Goal: Task Accomplishment & Management: Use online tool/utility

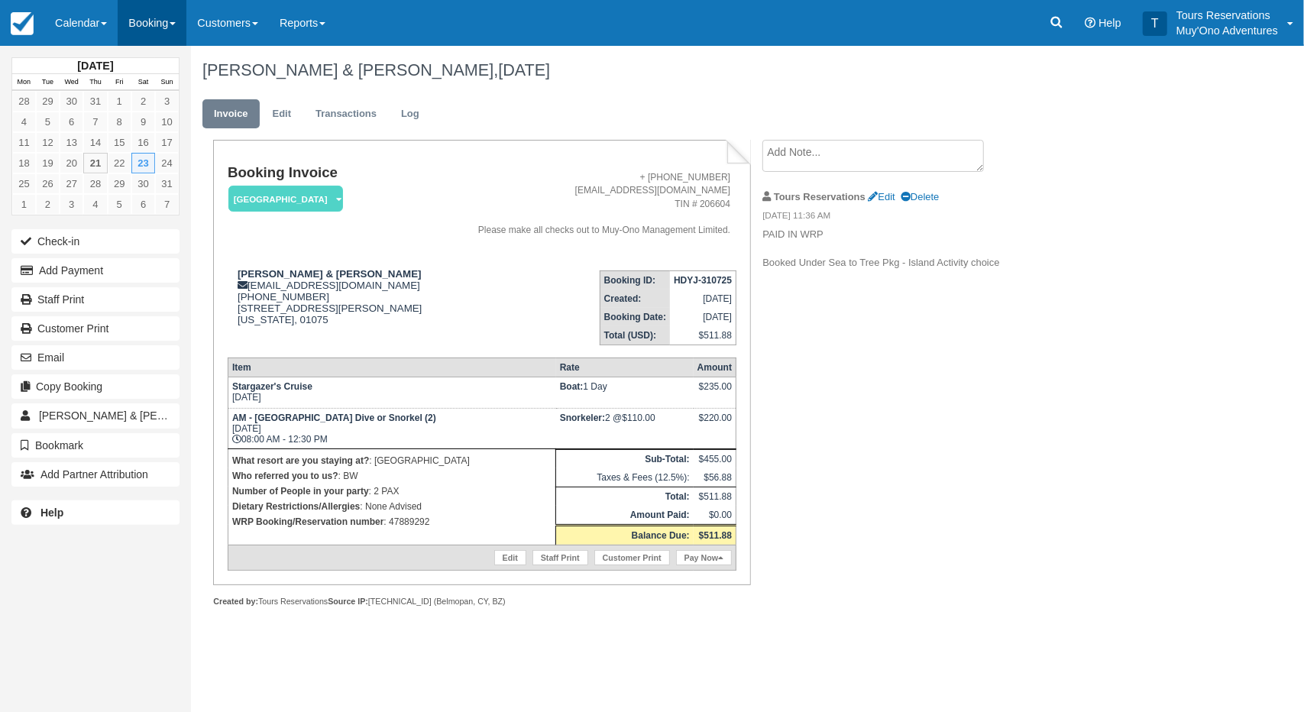
click at [145, 16] on link "Booking" at bounding box center [152, 23] width 69 height 46
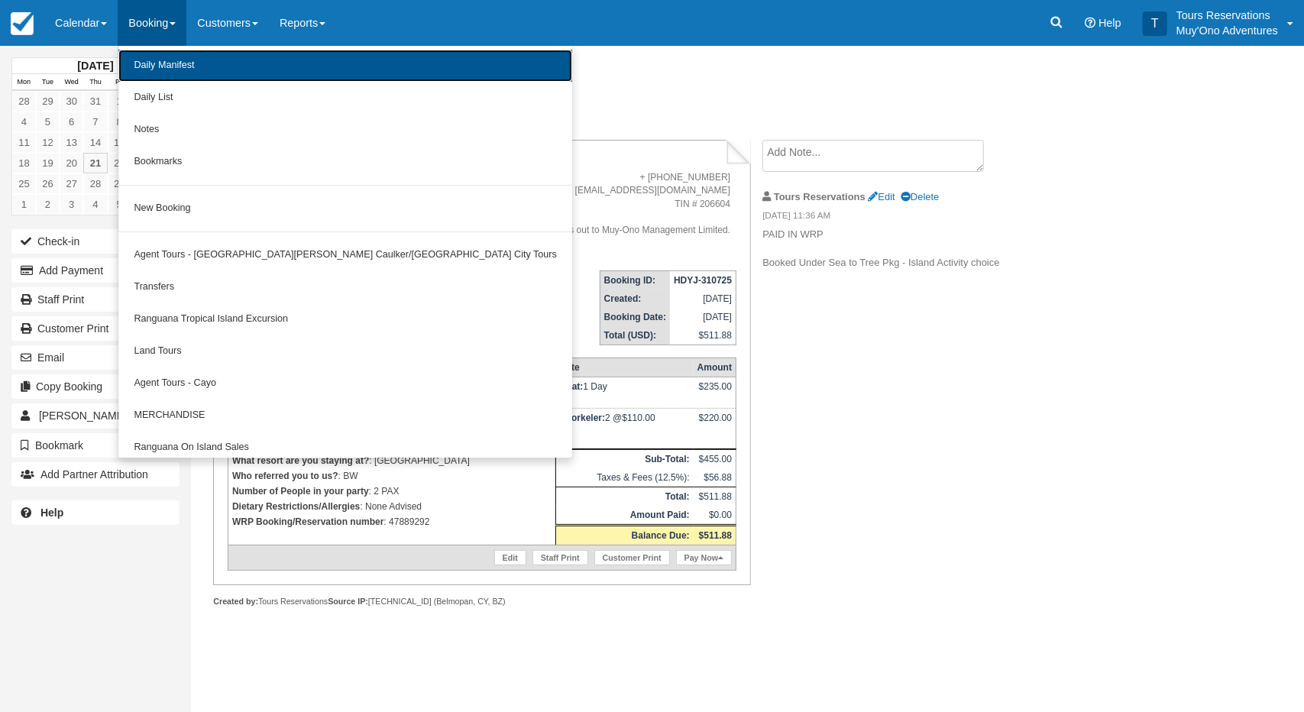
click at [166, 65] on link "Daily Manifest" at bounding box center [345, 66] width 454 height 32
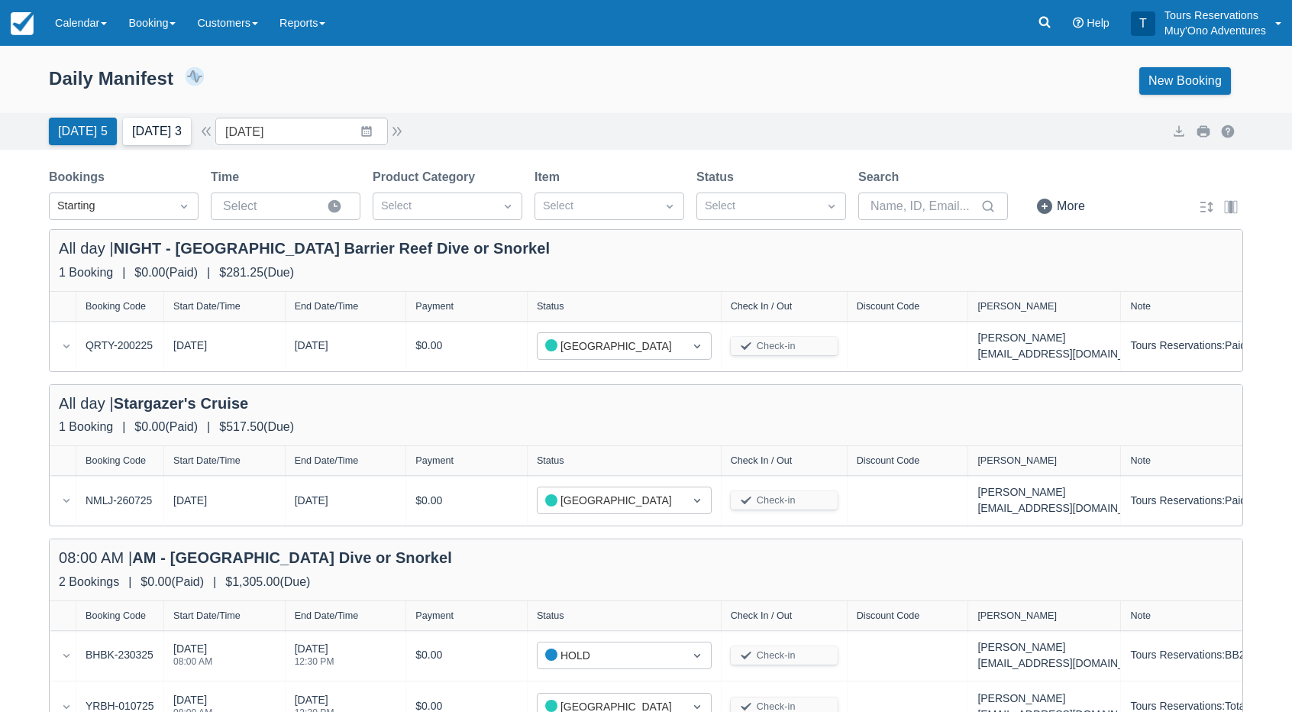
click at [163, 133] on button "[DATE] 3" at bounding box center [157, 131] width 68 height 27
type input "[DATE]"
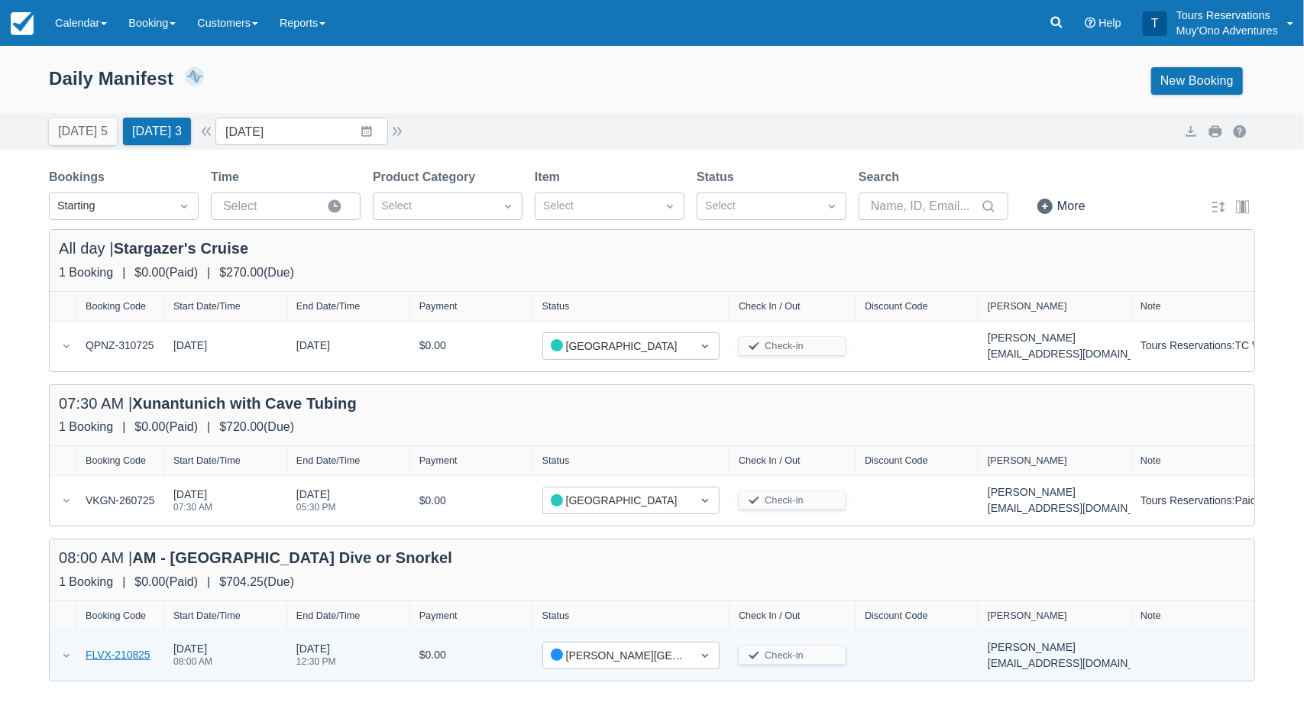
click at [118, 654] on link "FLVX-210825" at bounding box center [118, 655] width 65 height 16
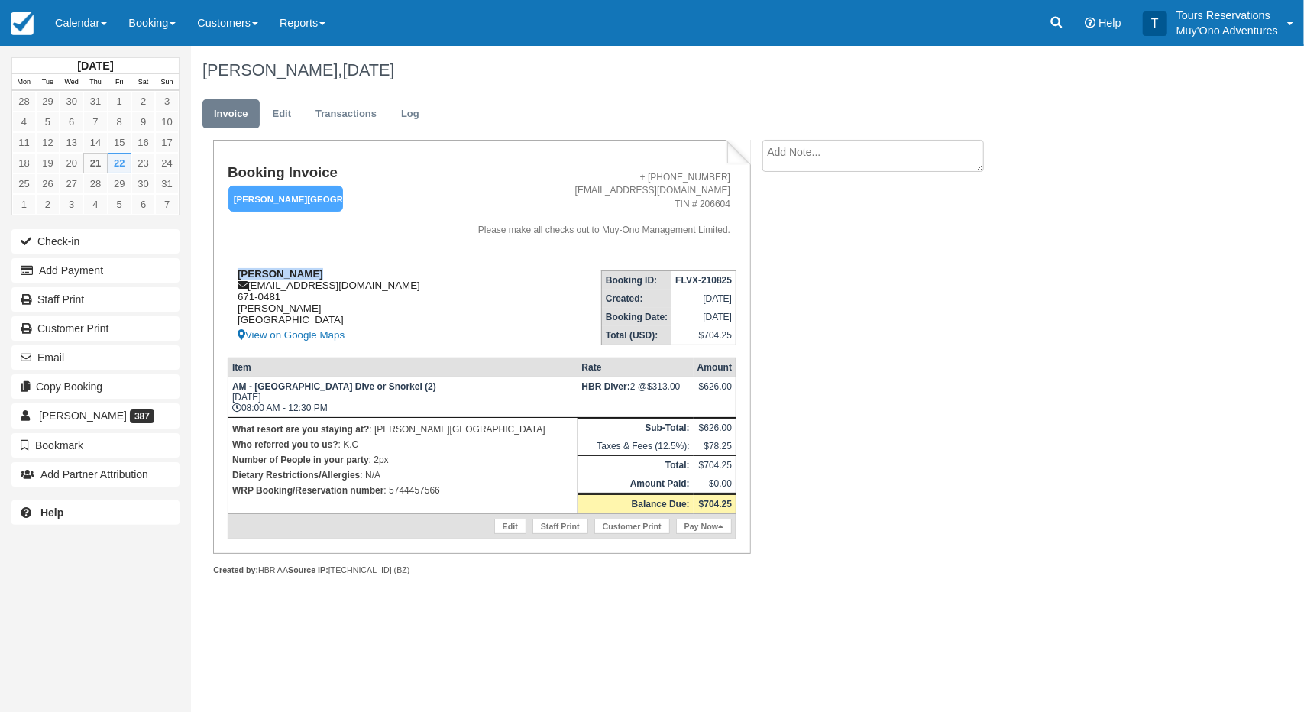
drag, startPoint x: 328, startPoint y: 267, endPoint x: 228, endPoint y: 271, distance: 100.1
click at [228, 271] on td "[PERSON_NAME] [EMAIL_ADDRESS][DOMAIN_NAME] 671-0481 [PERSON_NAME] [GEOGRAPHIC_D…" at bounding box center [335, 301] width 215 height 87
copy strong "[PERSON_NAME]"
